Goal: Task Accomplishment & Management: Use online tool/utility

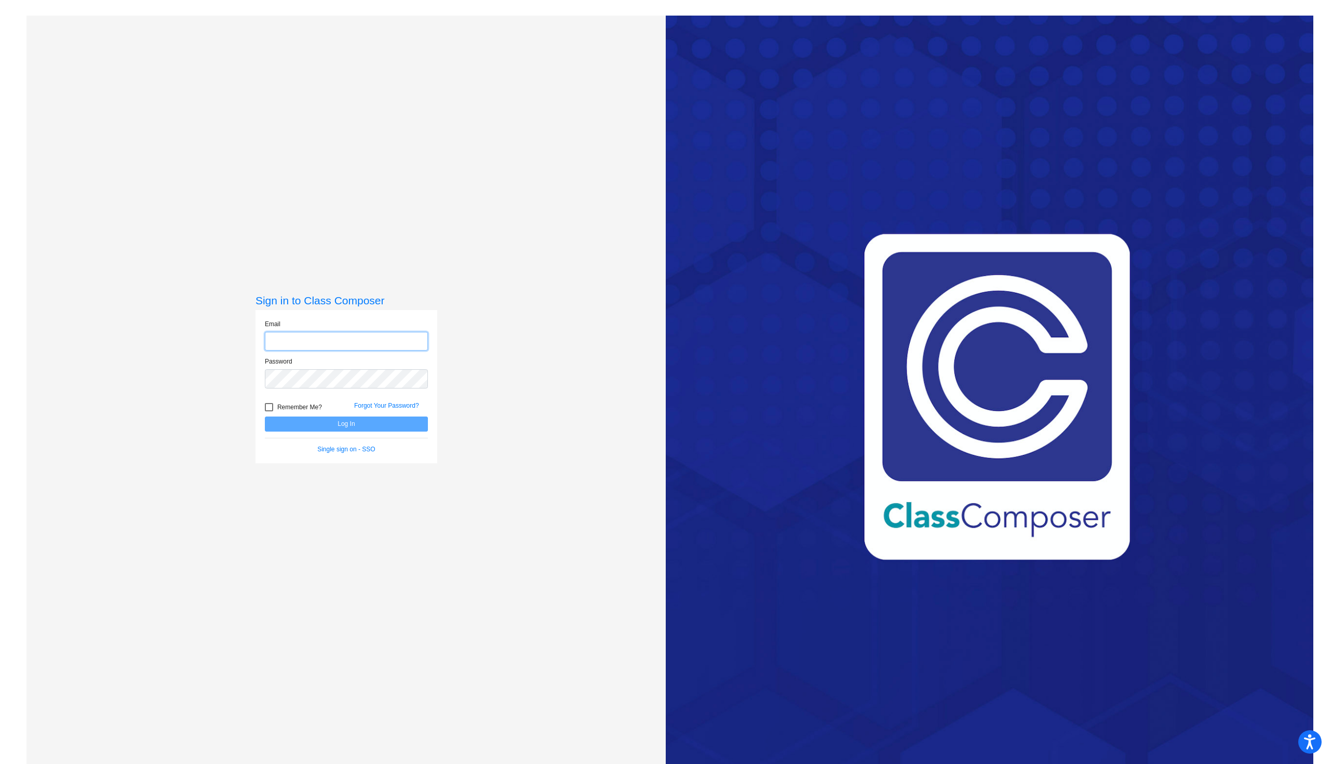
type input "[EMAIL_ADDRESS][DOMAIN_NAME]"
click at [300, 421] on button "Log In" at bounding box center [346, 424] width 163 height 15
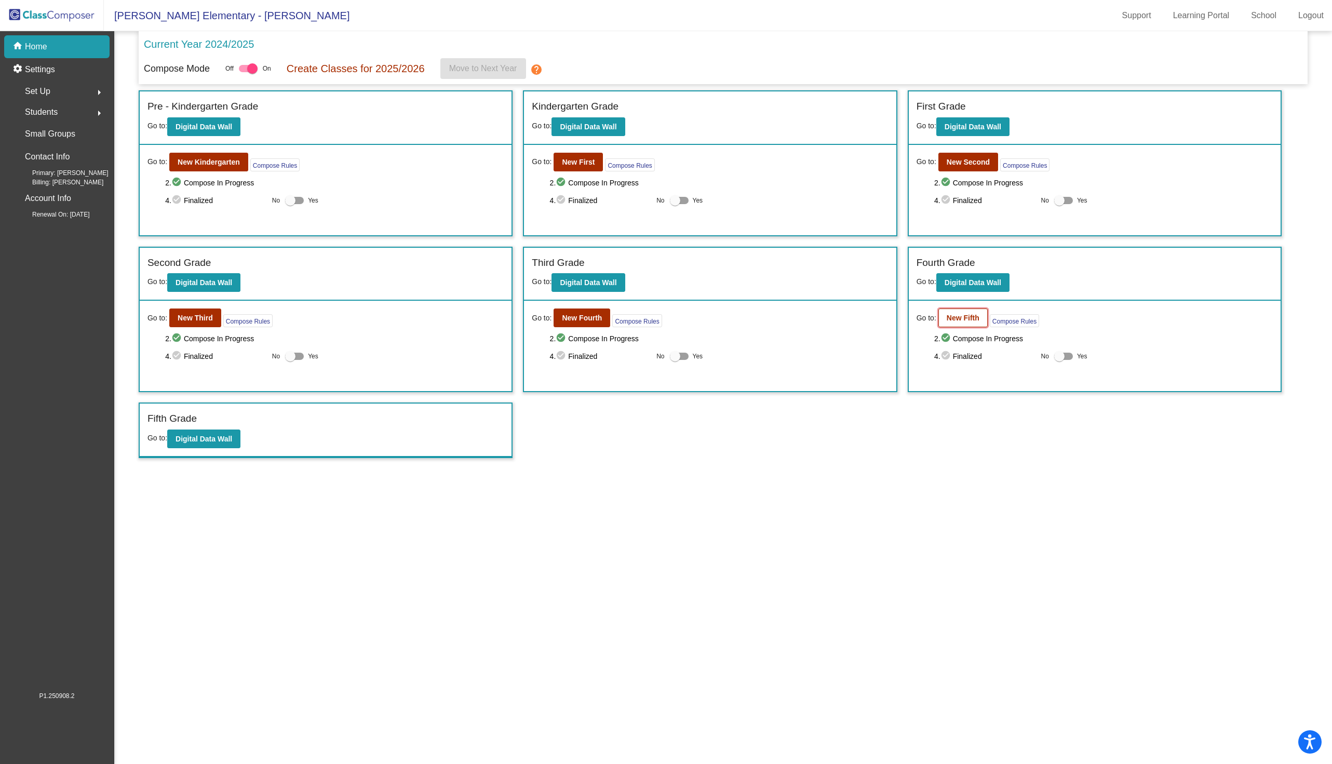
click at [968, 316] on b "New Fifth" at bounding box center [963, 318] width 33 height 8
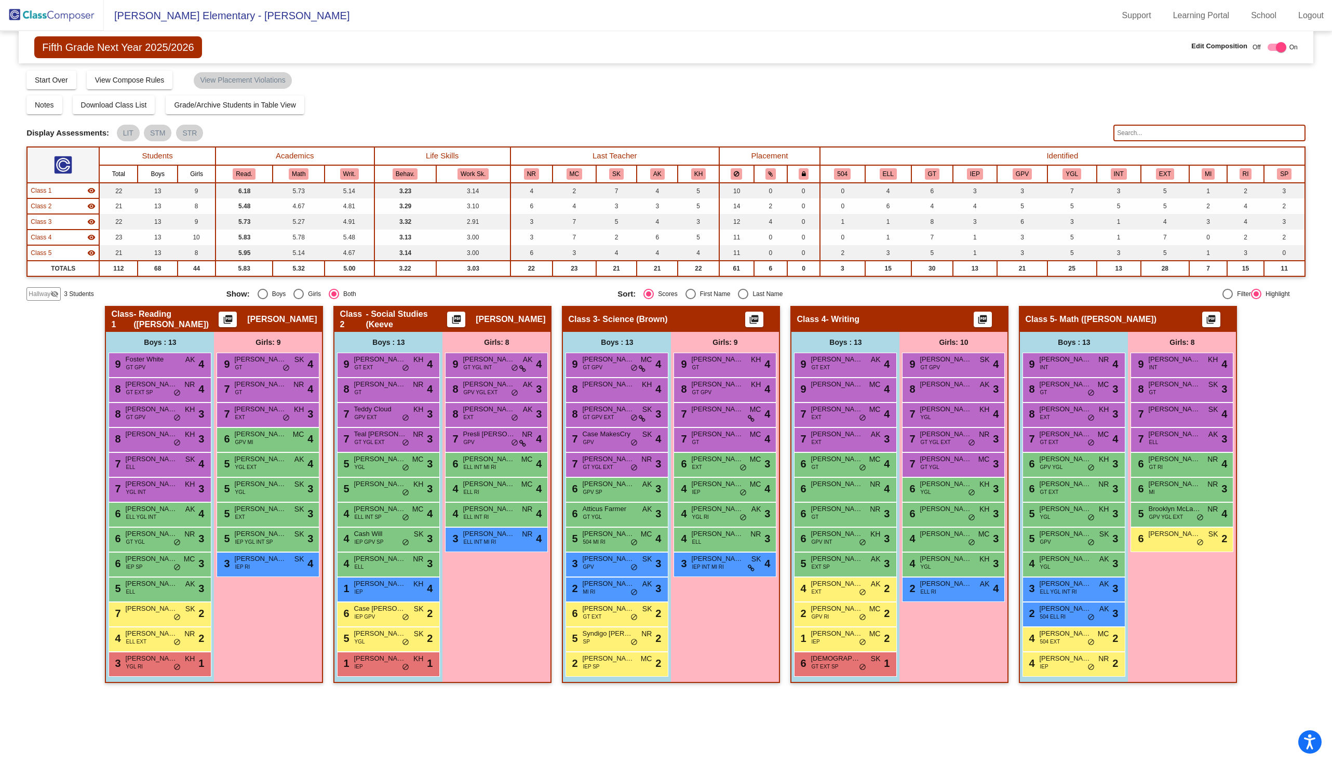
click at [1139, 132] on input "text" at bounding box center [1209, 133] width 192 height 17
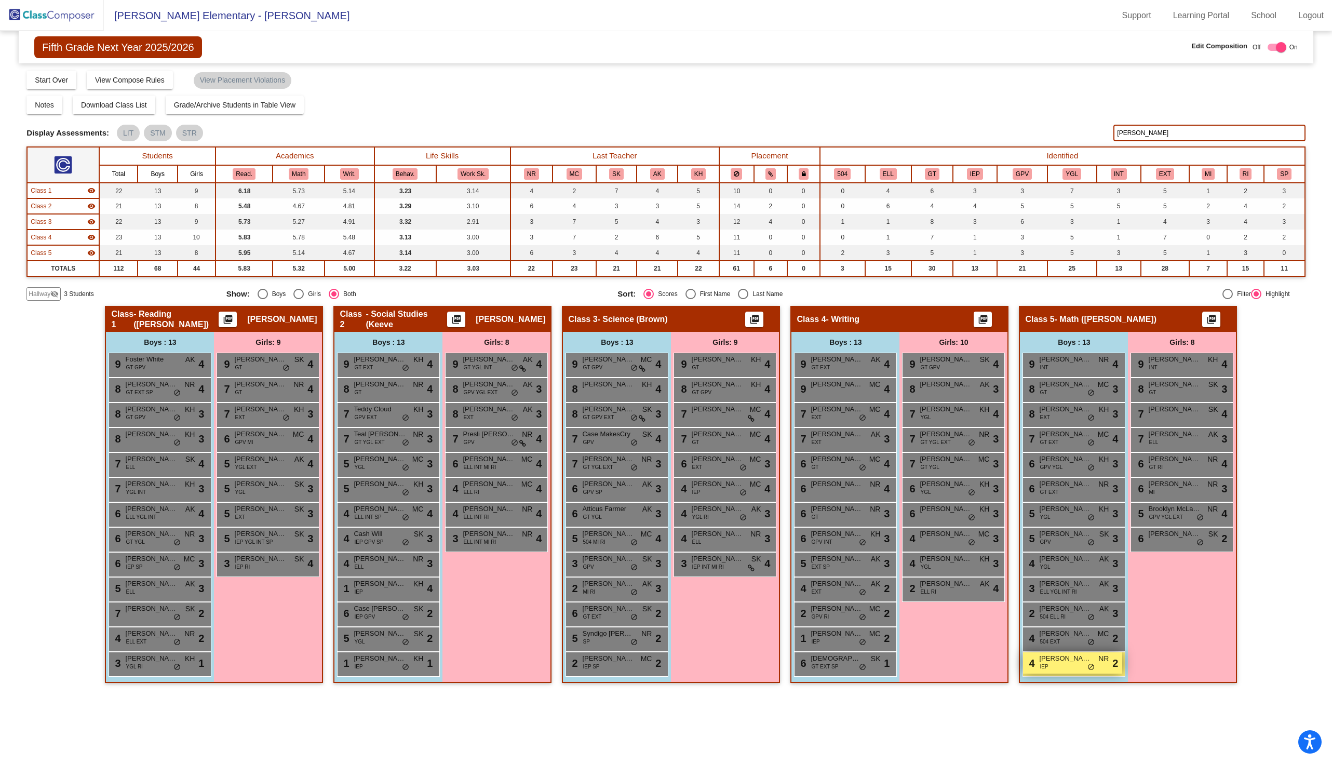
type input "[PERSON_NAME]"
click at [1043, 663] on span "IEP" at bounding box center [1044, 667] width 8 height 8
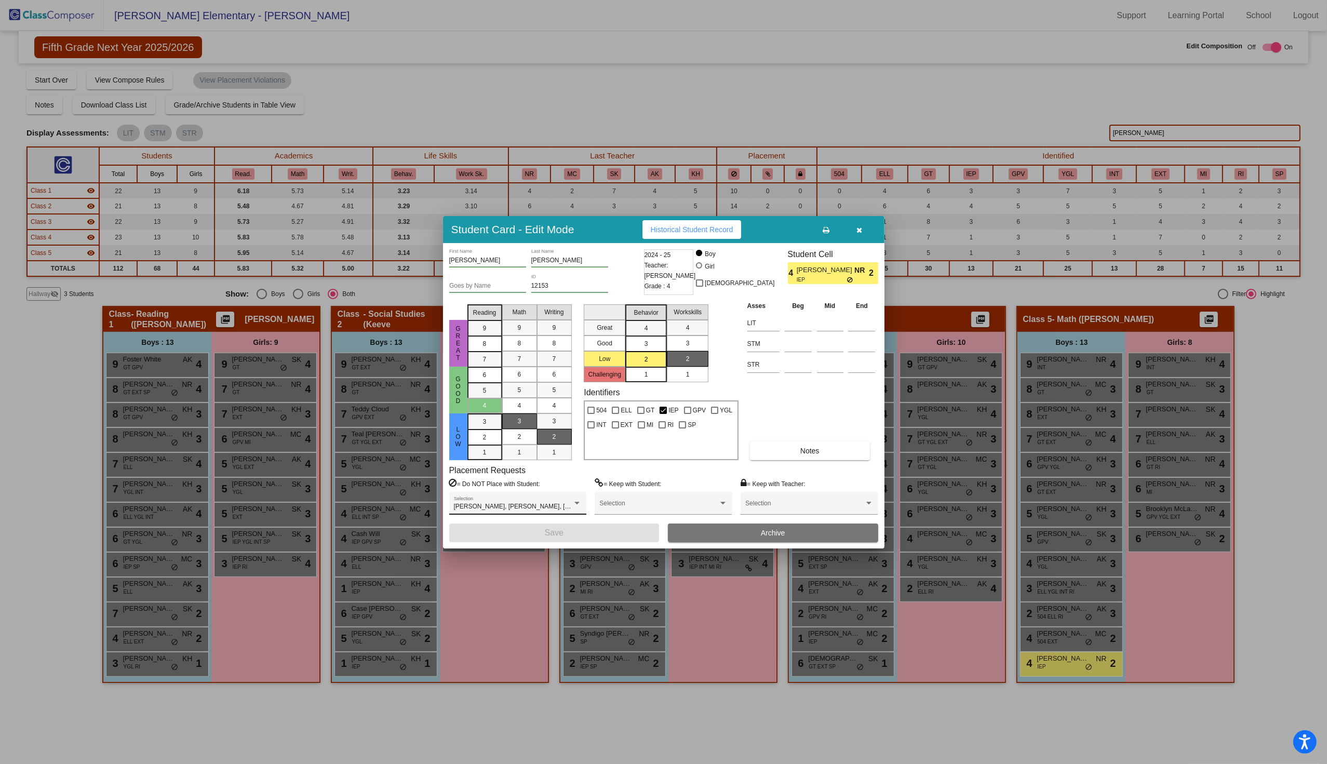
click at [583, 501] on div "[PERSON_NAME], [PERSON_NAME], Teal [PERSON_NAME] Selection" at bounding box center [517, 503] width 137 height 23
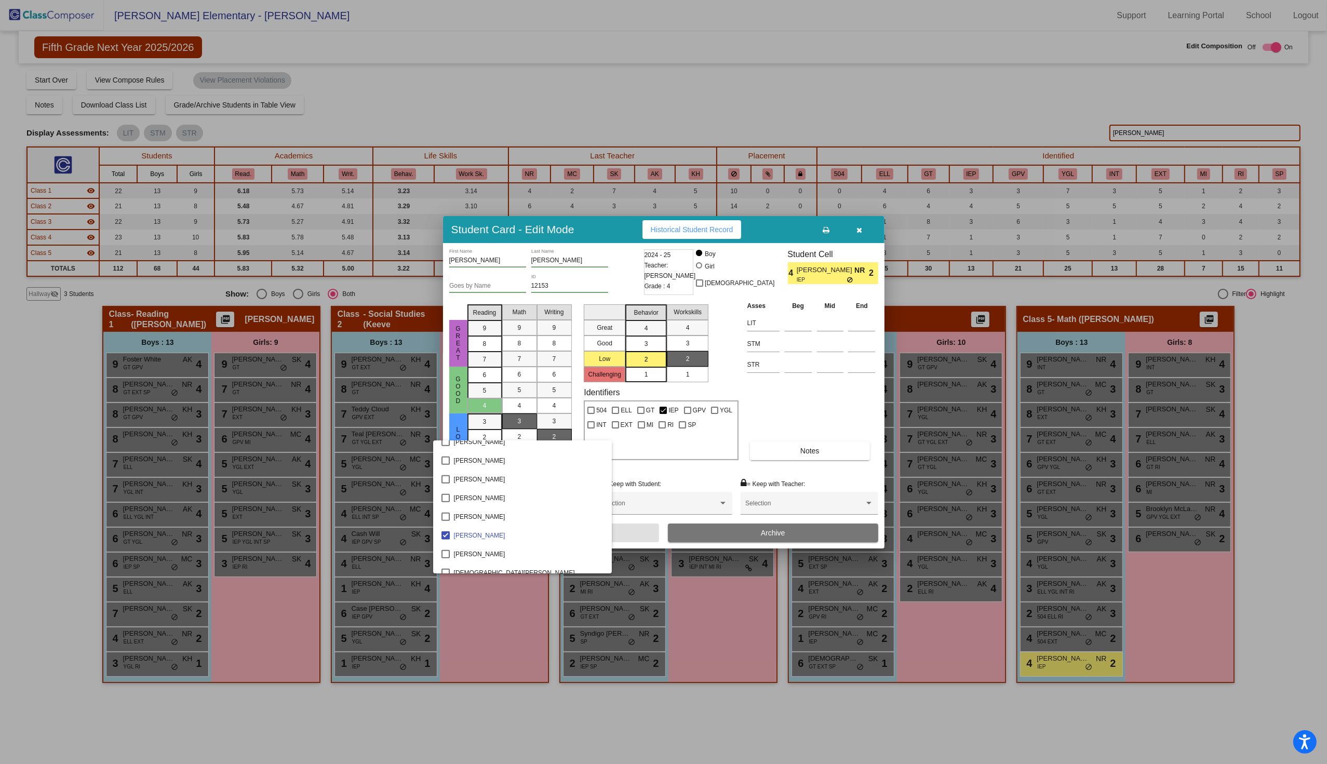
scroll to position [1134, 0]
click at [718, 230] on div at bounding box center [663, 382] width 1327 height 764
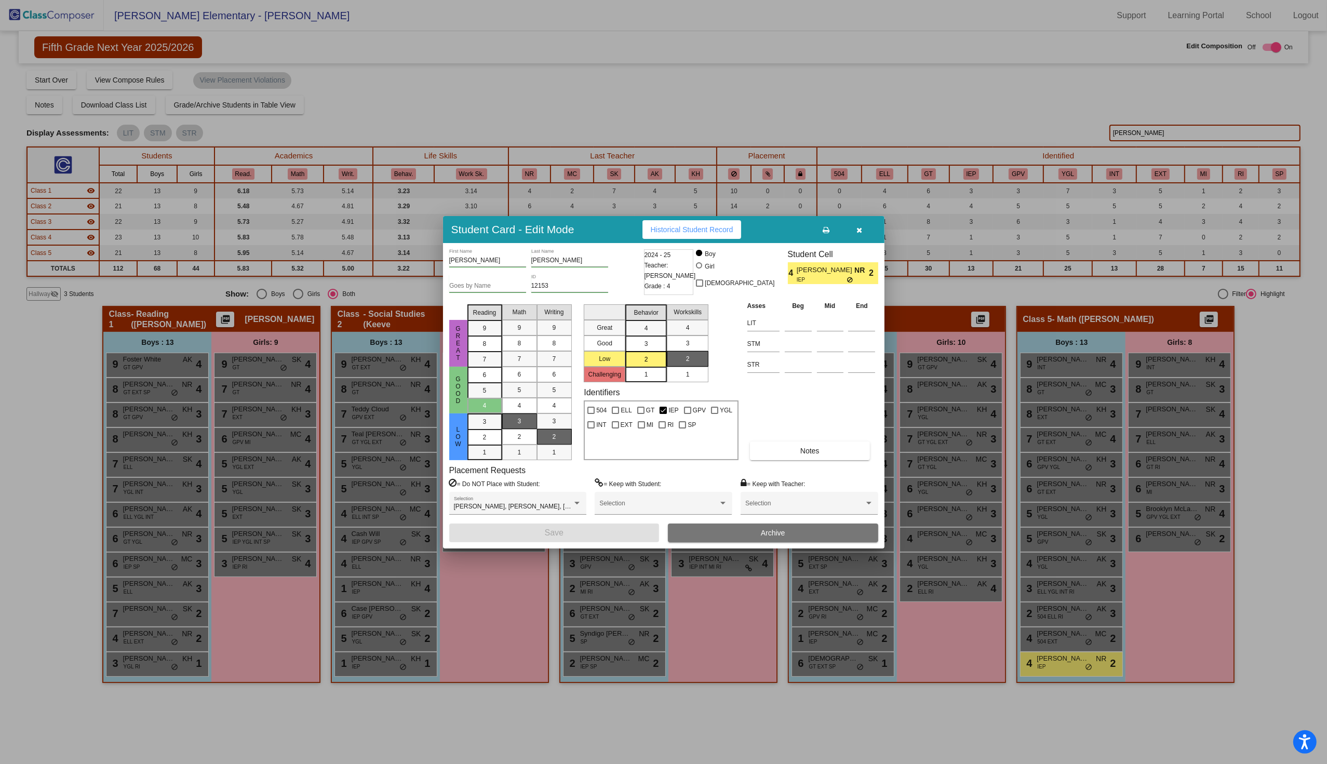
click at [718, 230] on span "Historical Student Record" at bounding box center [692, 229] width 83 height 8
